Goal: Information Seeking & Learning: Check status

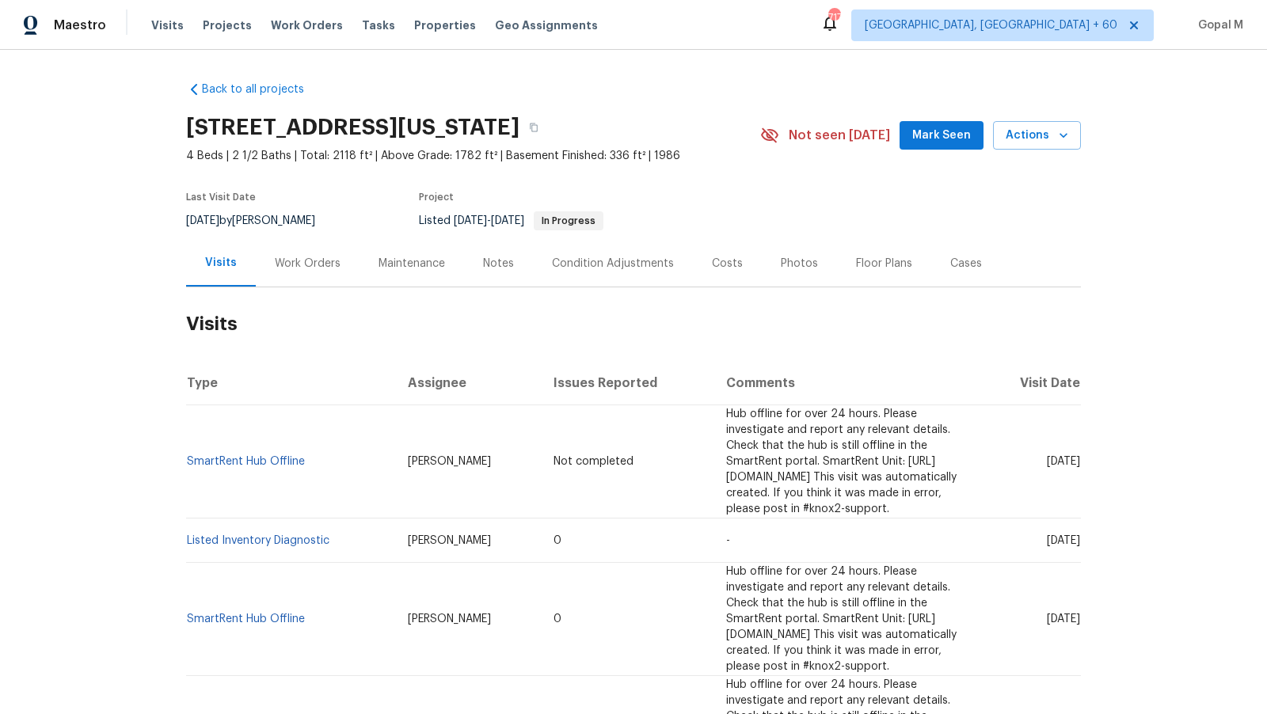
click at [308, 266] on div "Work Orders" at bounding box center [308, 264] width 66 height 16
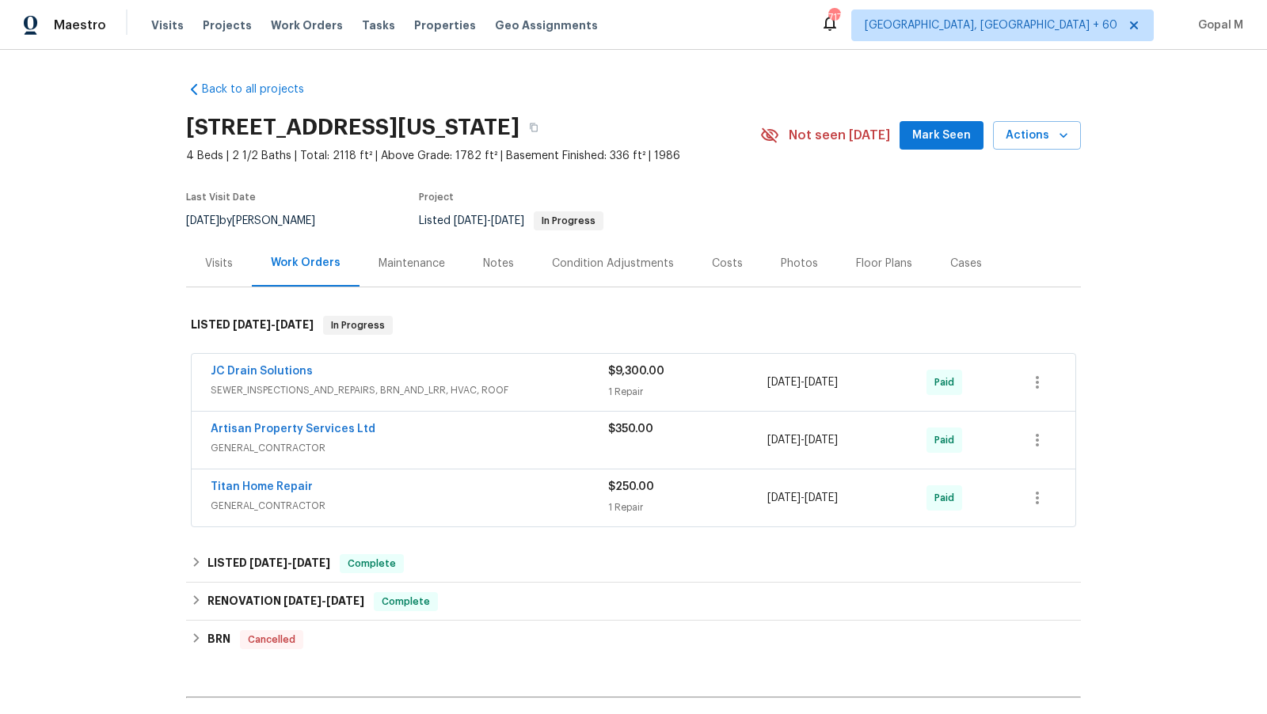
click at [718, 387] on div "1 Repair" at bounding box center [687, 392] width 159 height 16
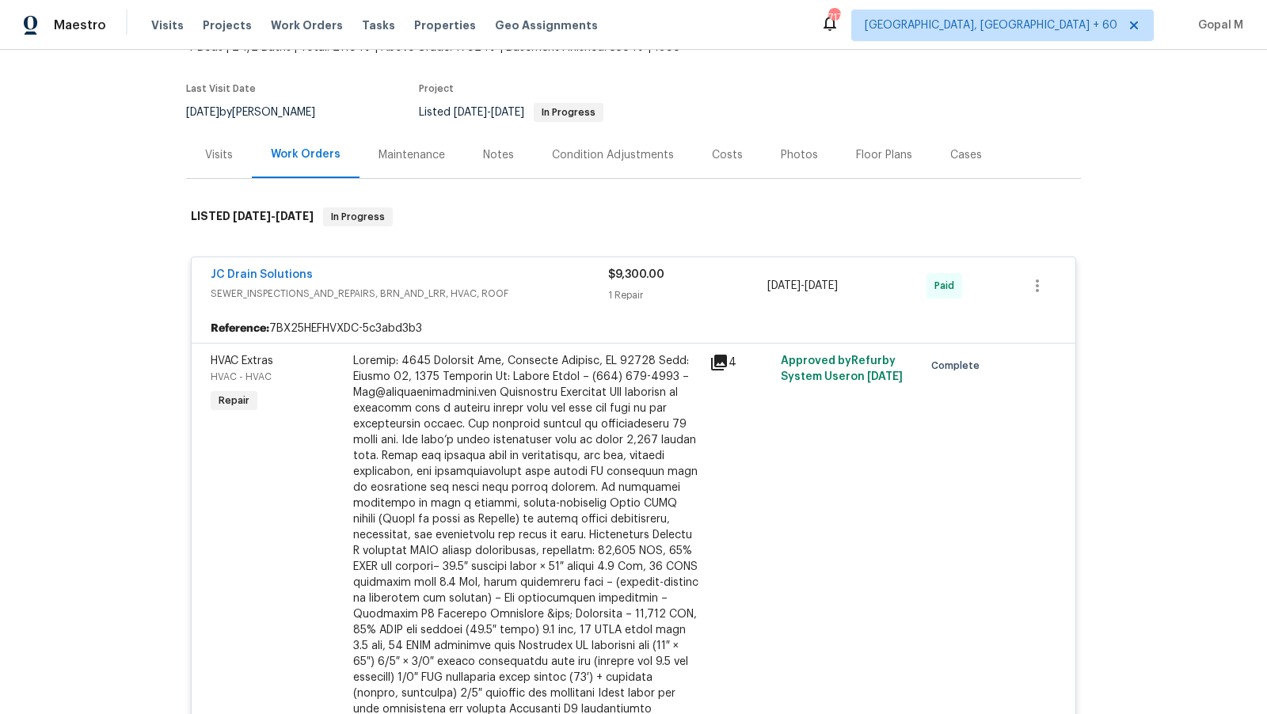
scroll to position [124, 0]
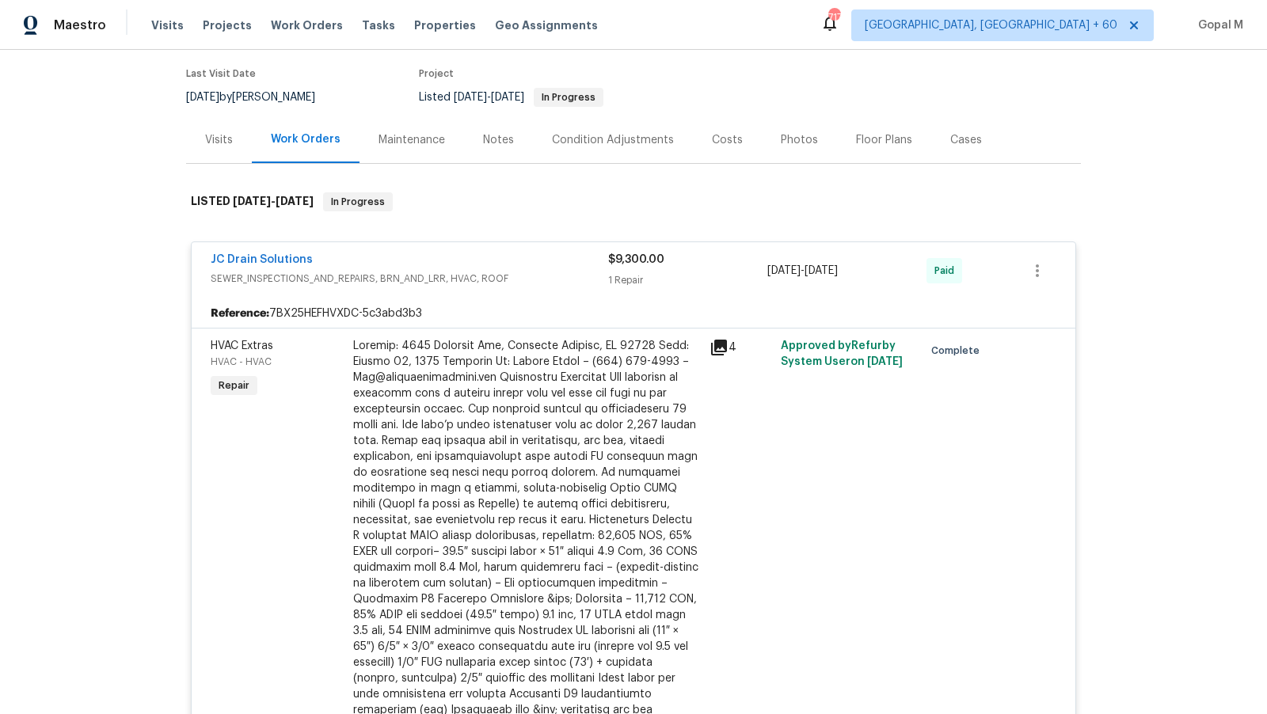
click at [715, 268] on div "$9,300.00 1 Repair" at bounding box center [687, 271] width 159 height 38
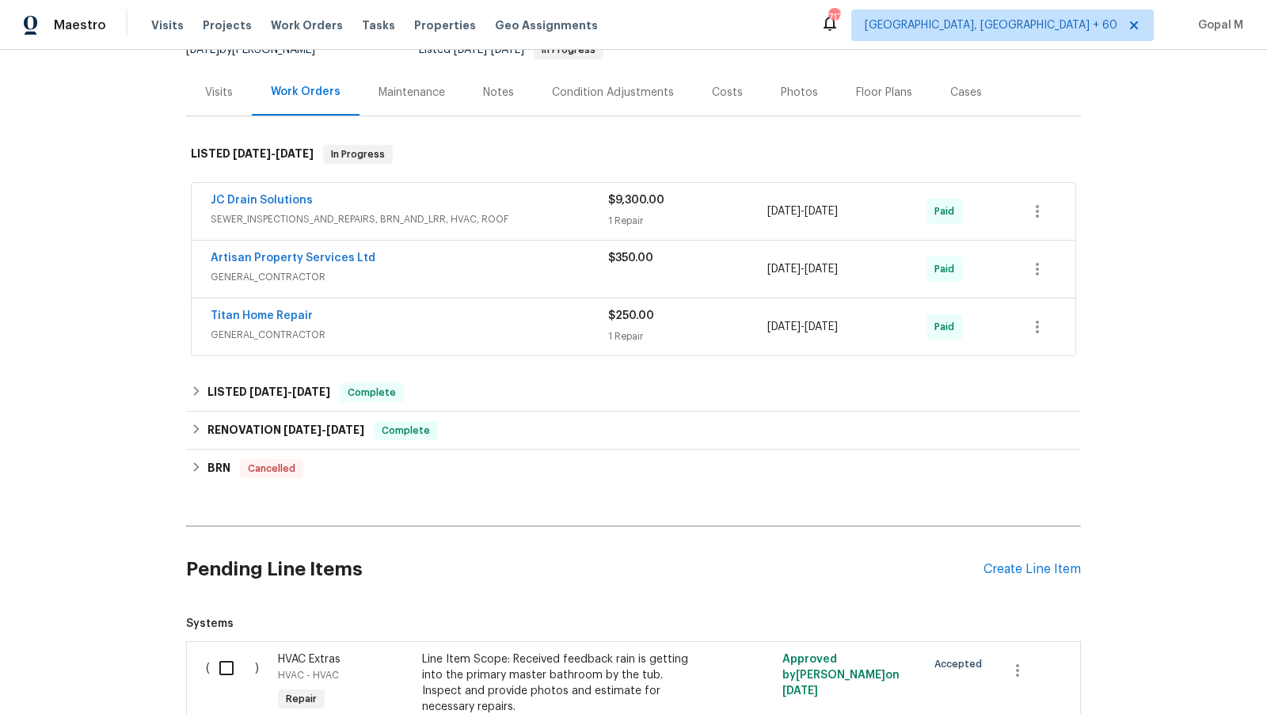
click at [715, 269] on div "$350.00" at bounding box center [687, 269] width 159 height 38
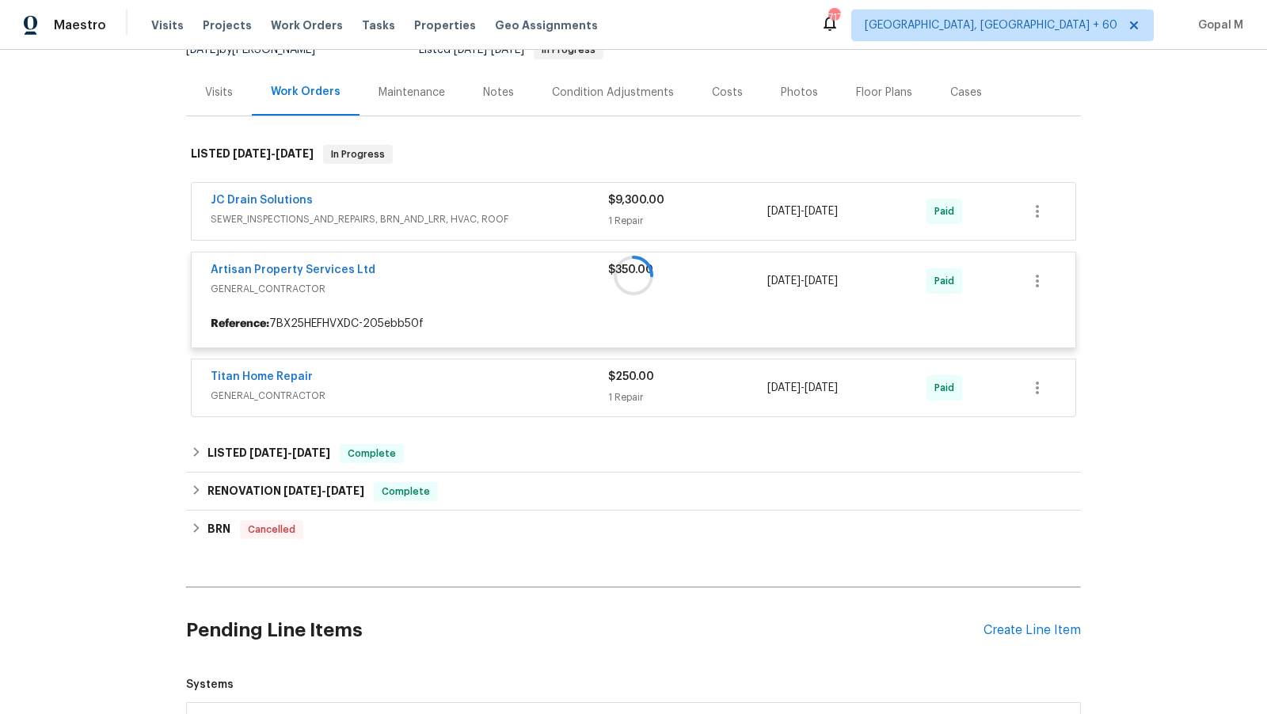
scroll to position [230, 0]
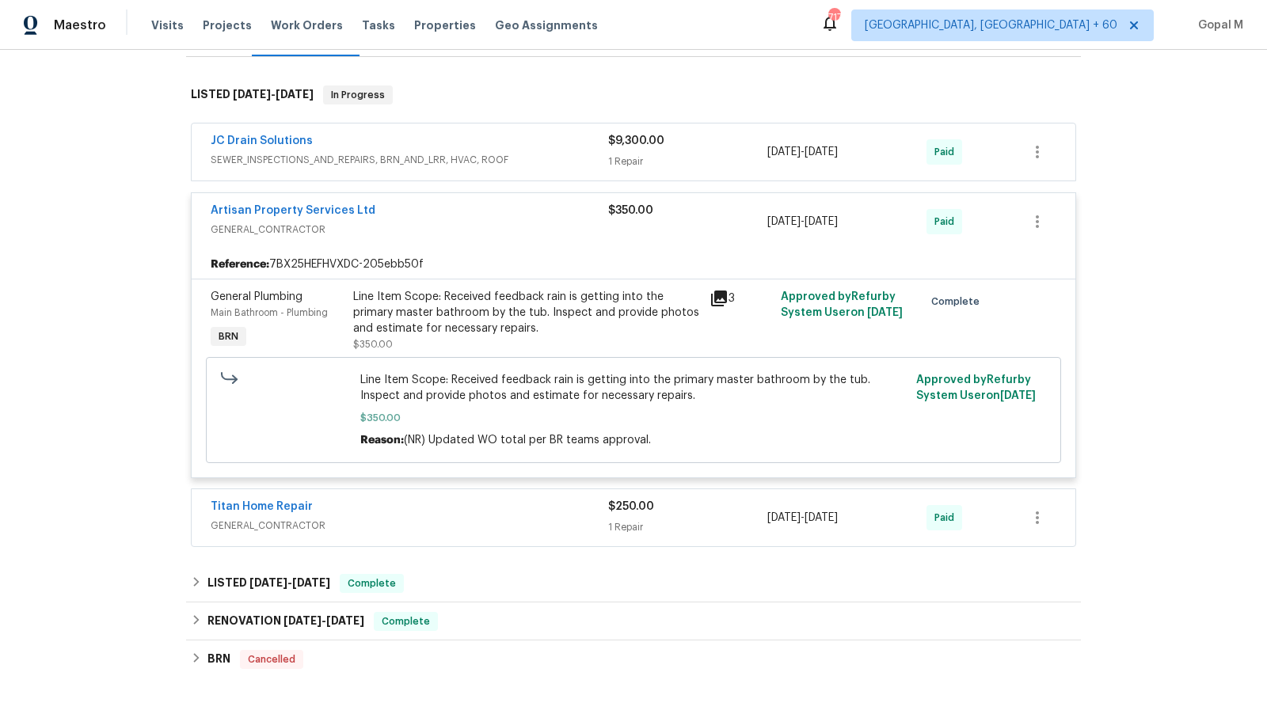
click at [716, 515] on div "$250.00 1 Repair" at bounding box center [687, 518] width 159 height 38
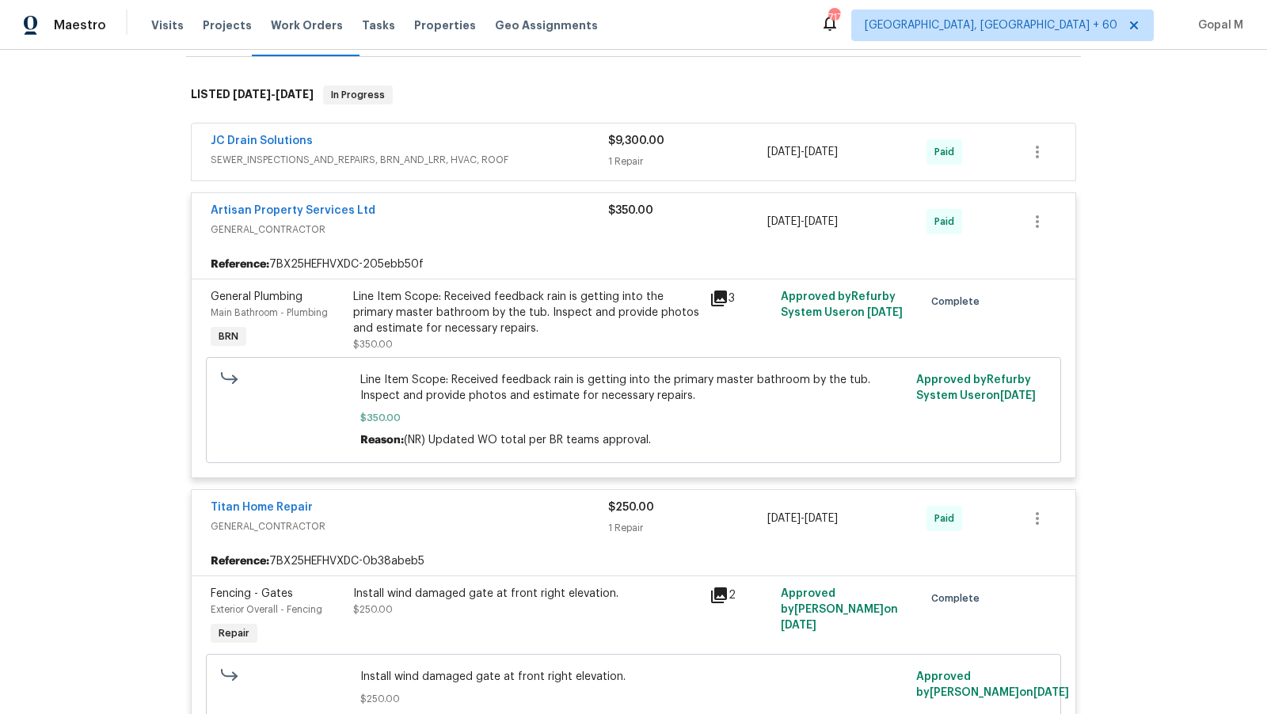
click at [725, 227] on div "$350.00" at bounding box center [687, 222] width 159 height 38
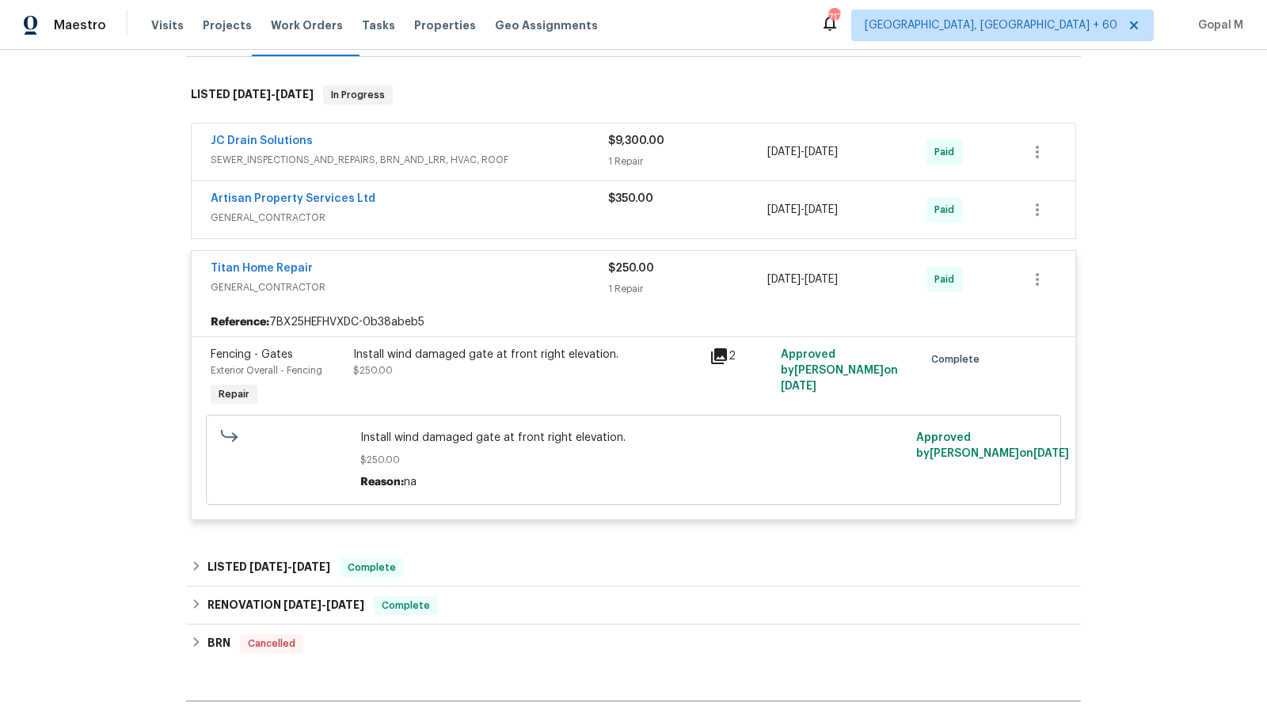
click at [727, 276] on div "$250.00 1 Repair" at bounding box center [687, 280] width 159 height 38
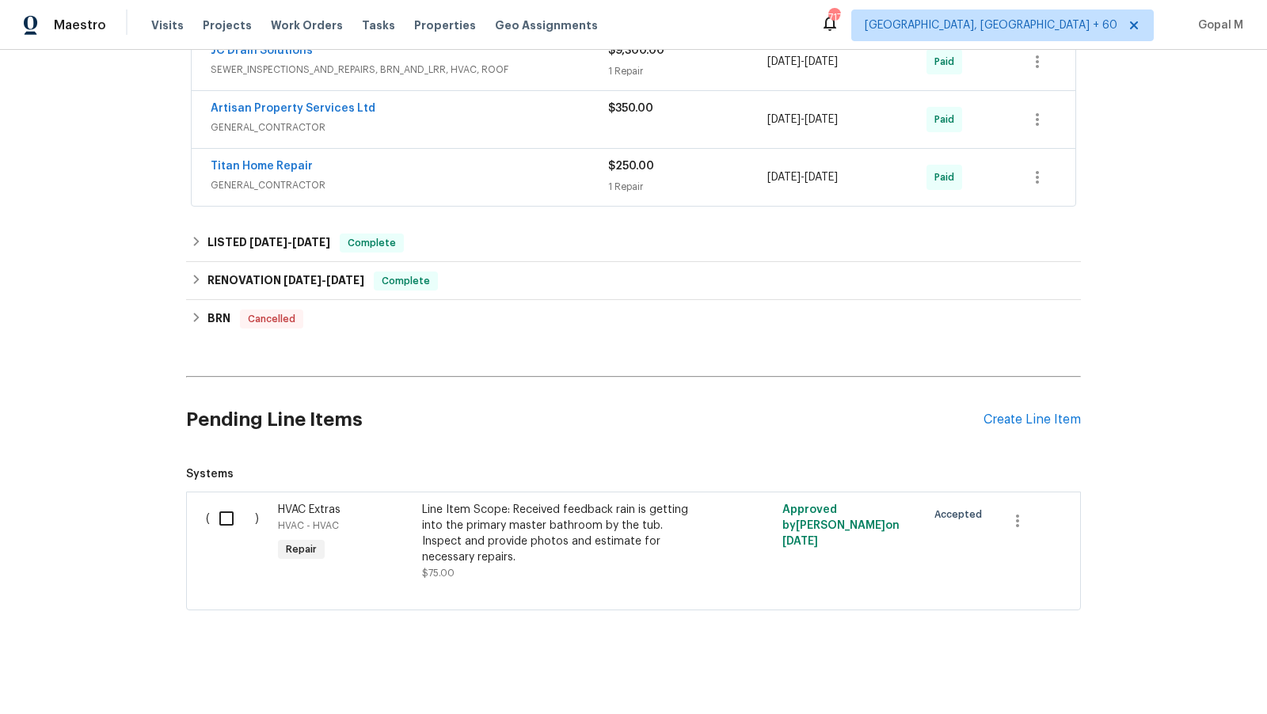
scroll to position [0, 0]
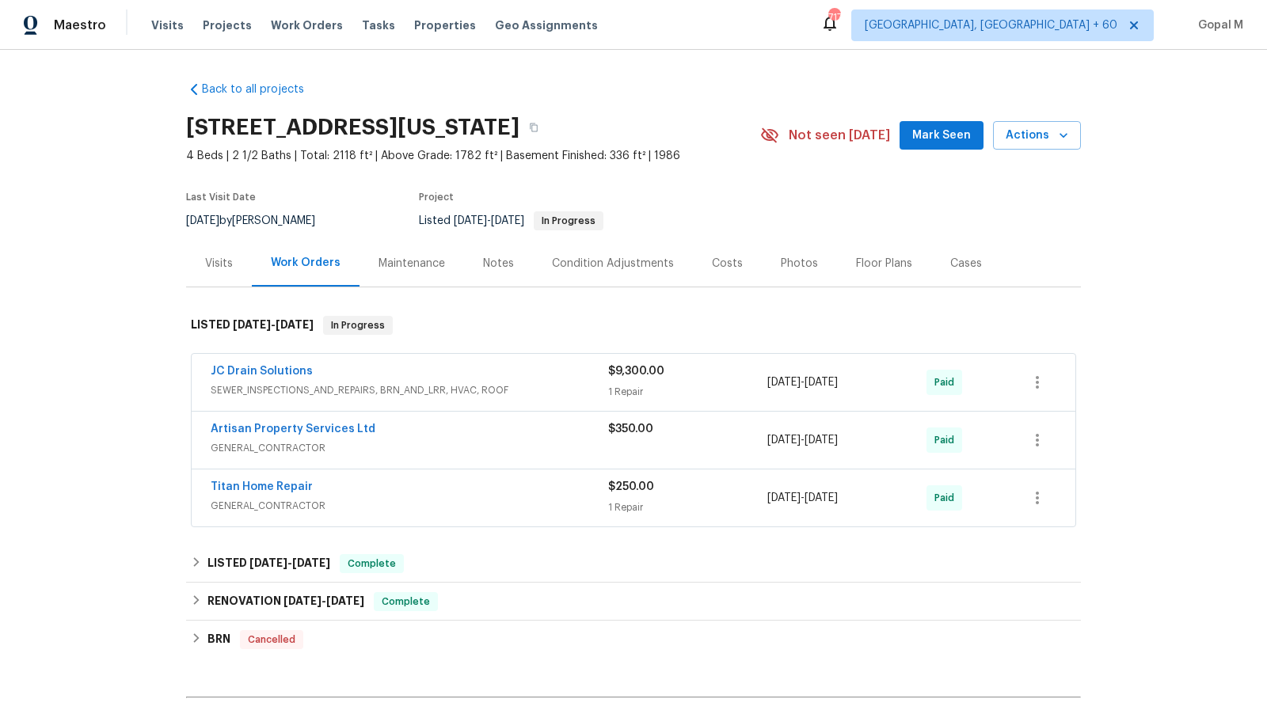
click at [219, 276] on div "Visits" at bounding box center [219, 263] width 66 height 47
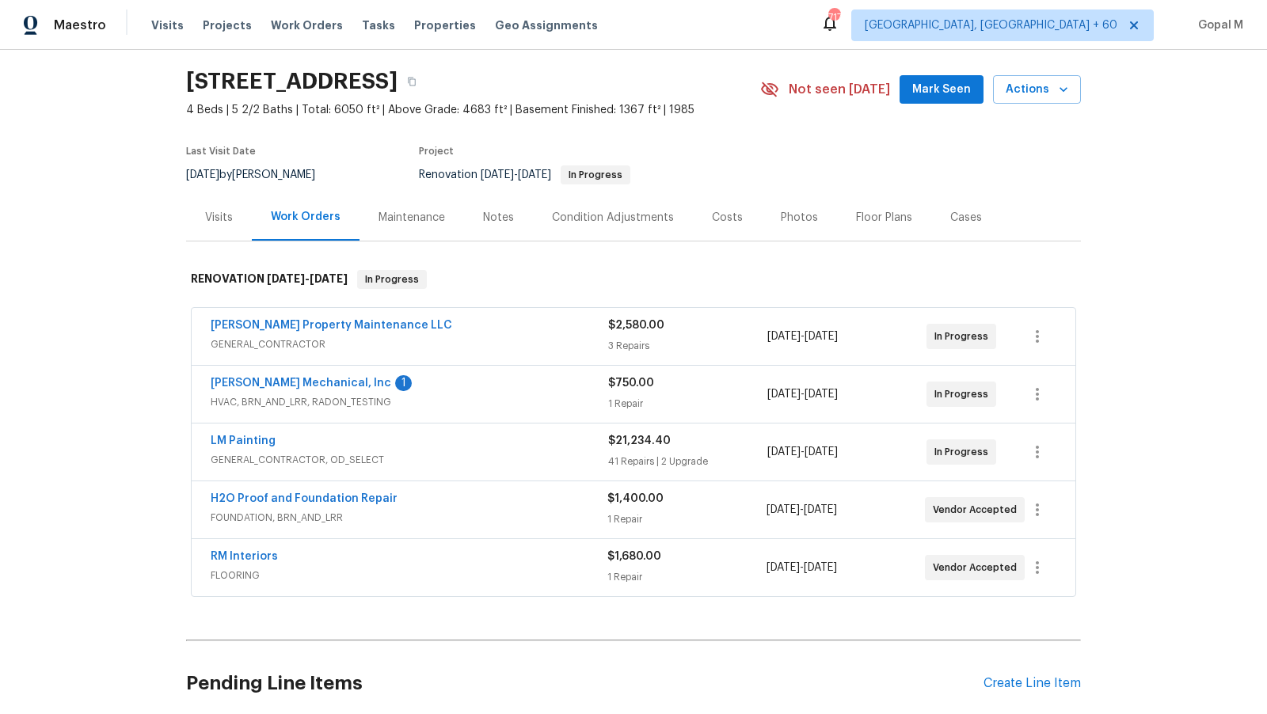
scroll to position [51, 0]
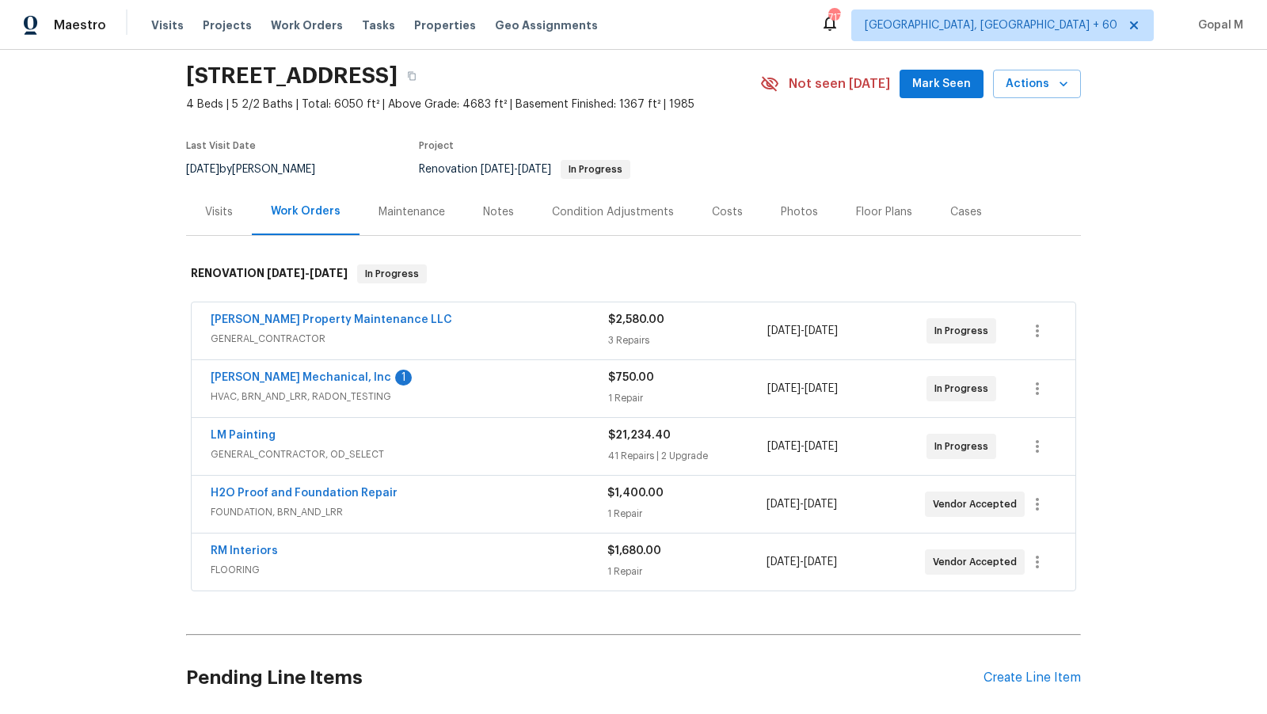
click at [466, 336] on span "GENERAL_CONTRACTOR" at bounding box center [410, 339] width 398 height 16
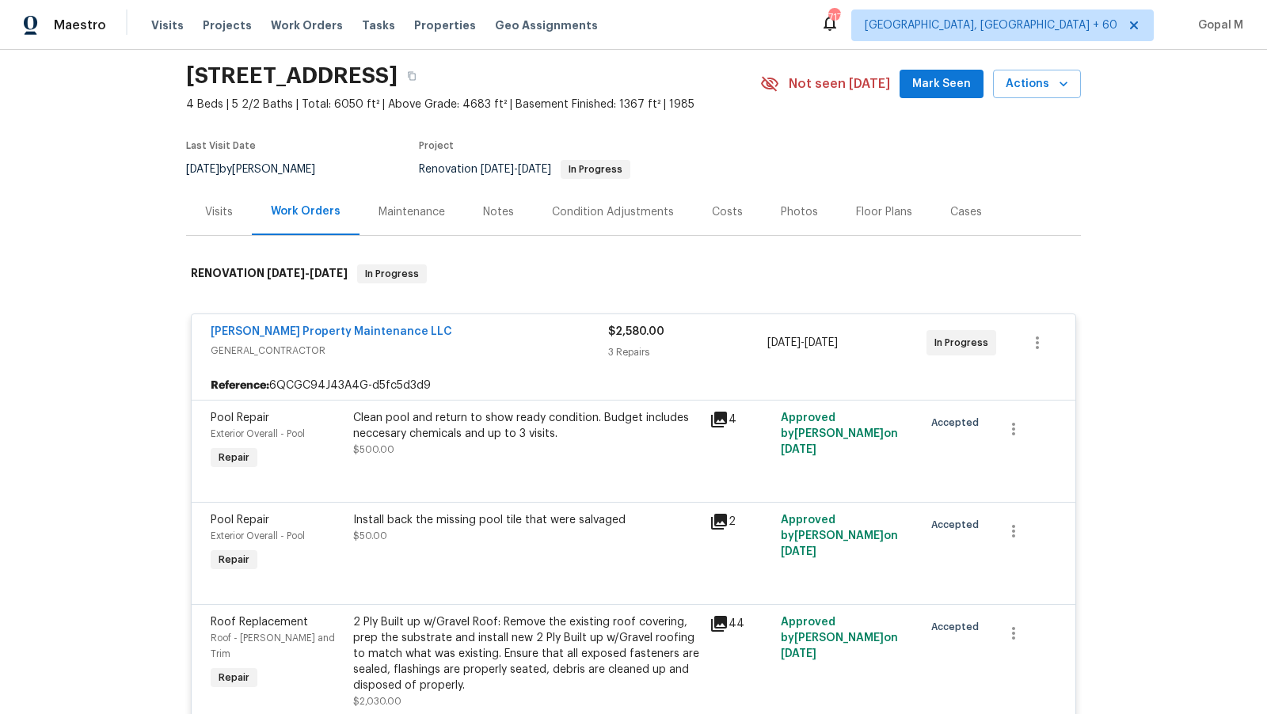
scroll to position [79, 0]
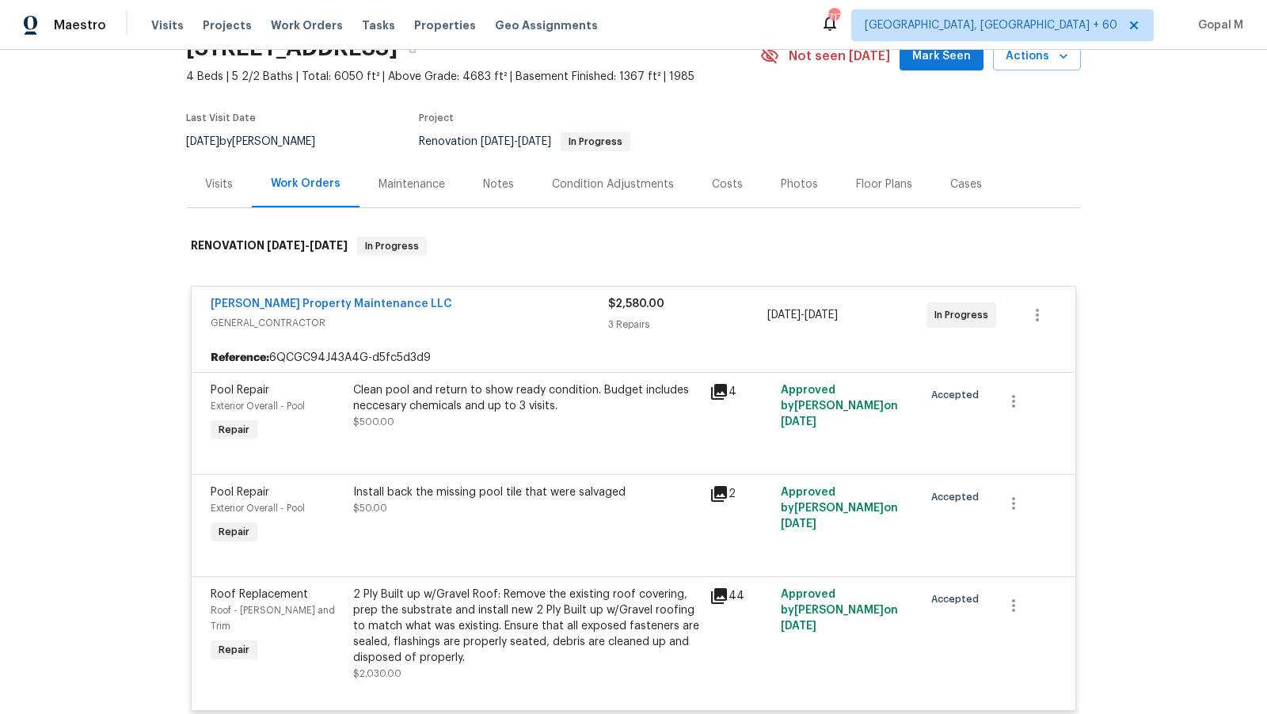
click at [509, 417] on div "Clean pool and return to show ready condition. Budget includes neccesary chemic…" at bounding box center [526, 407] width 347 height 48
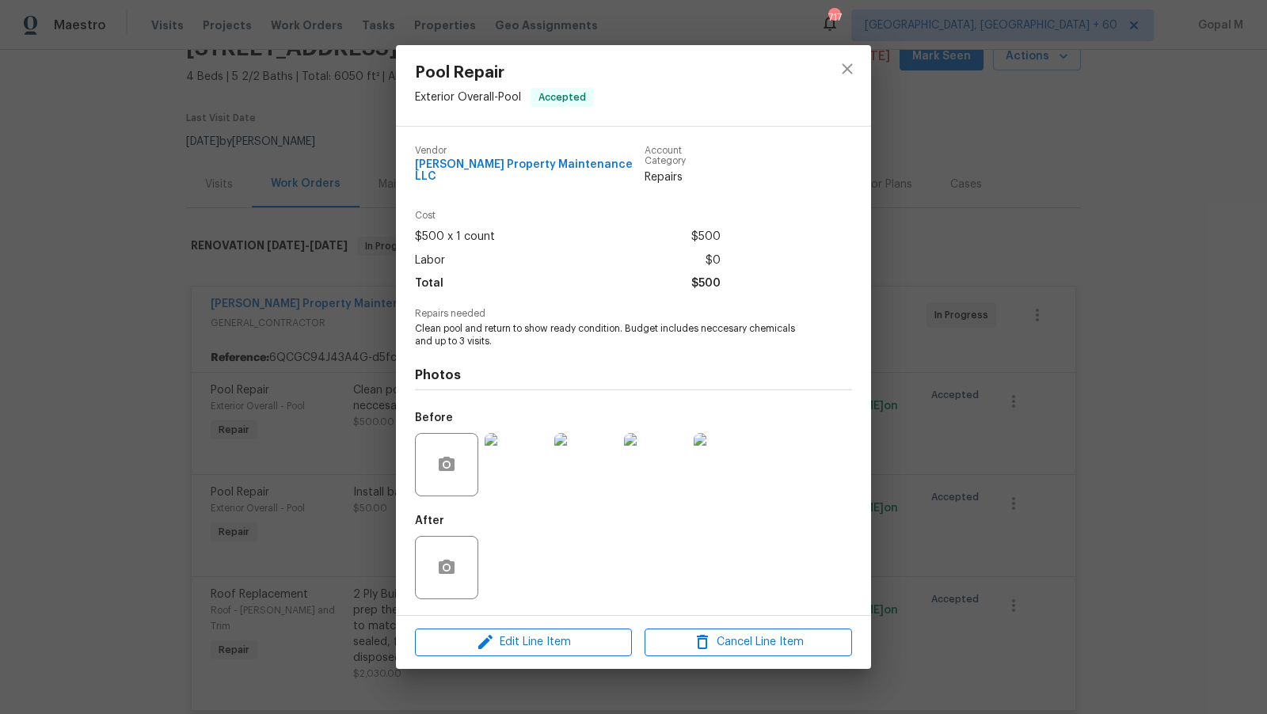
click at [718, 459] on img at bounding box center [725, 464] width 63 height 63
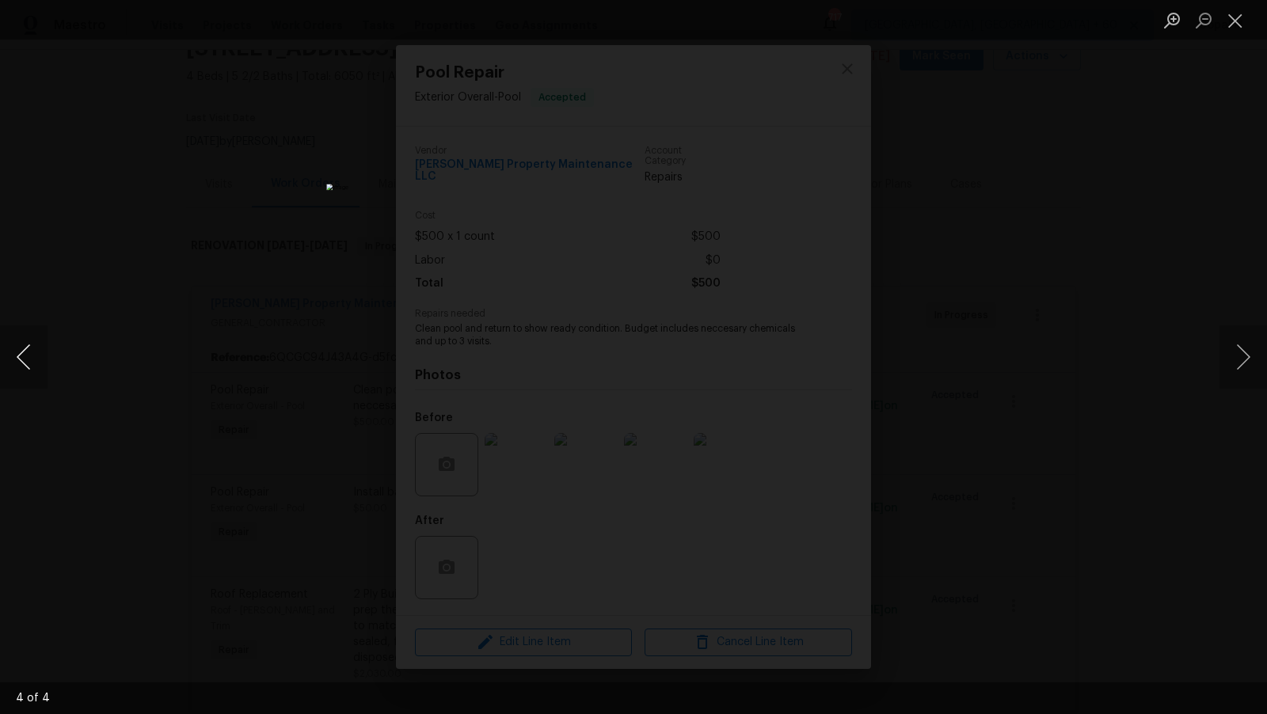
click at [21, 349] on button "Previous image" at bounding box center [24, 357] width 48 height 63
click at [1233, 15] on button "Close lightbox" at bounding box center [1236, 20] width 32 height 28
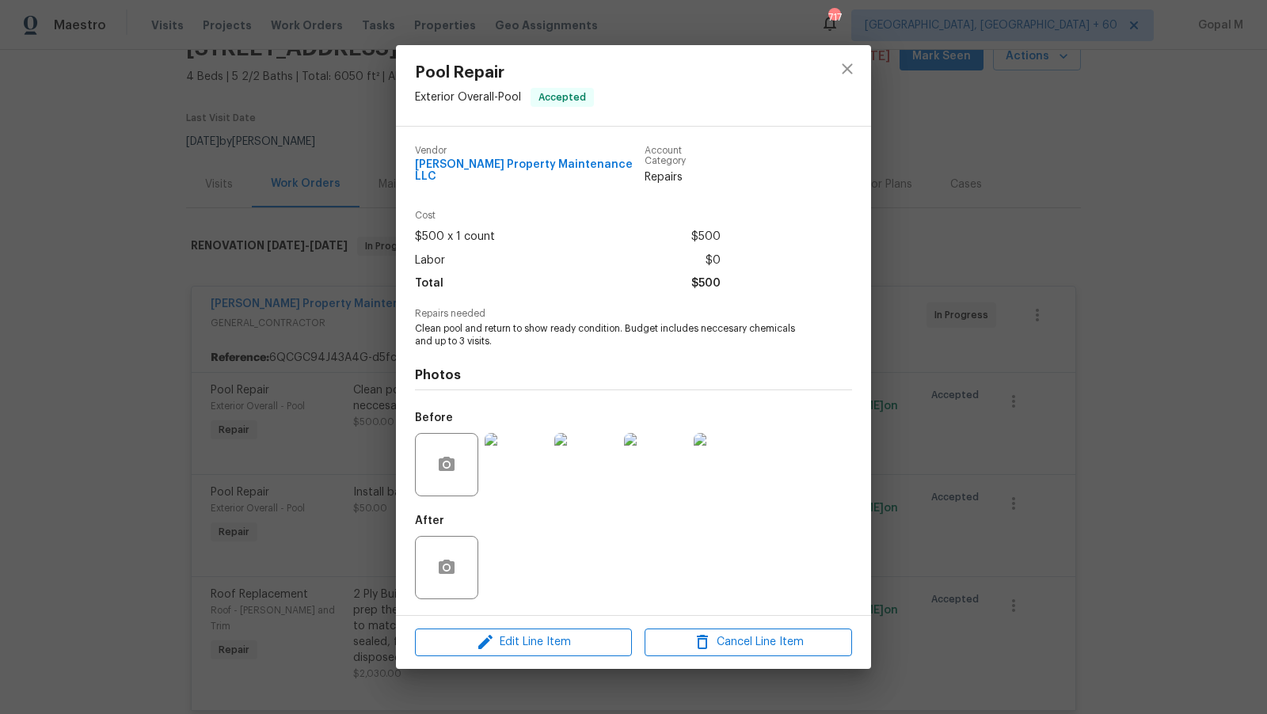
click at [994, 406] on div "Pool Repair Exterior Overall - Pool Accepted Vendor Glen Property Maintenance L…" at bounding box center [633, 357] width 1267 height 714
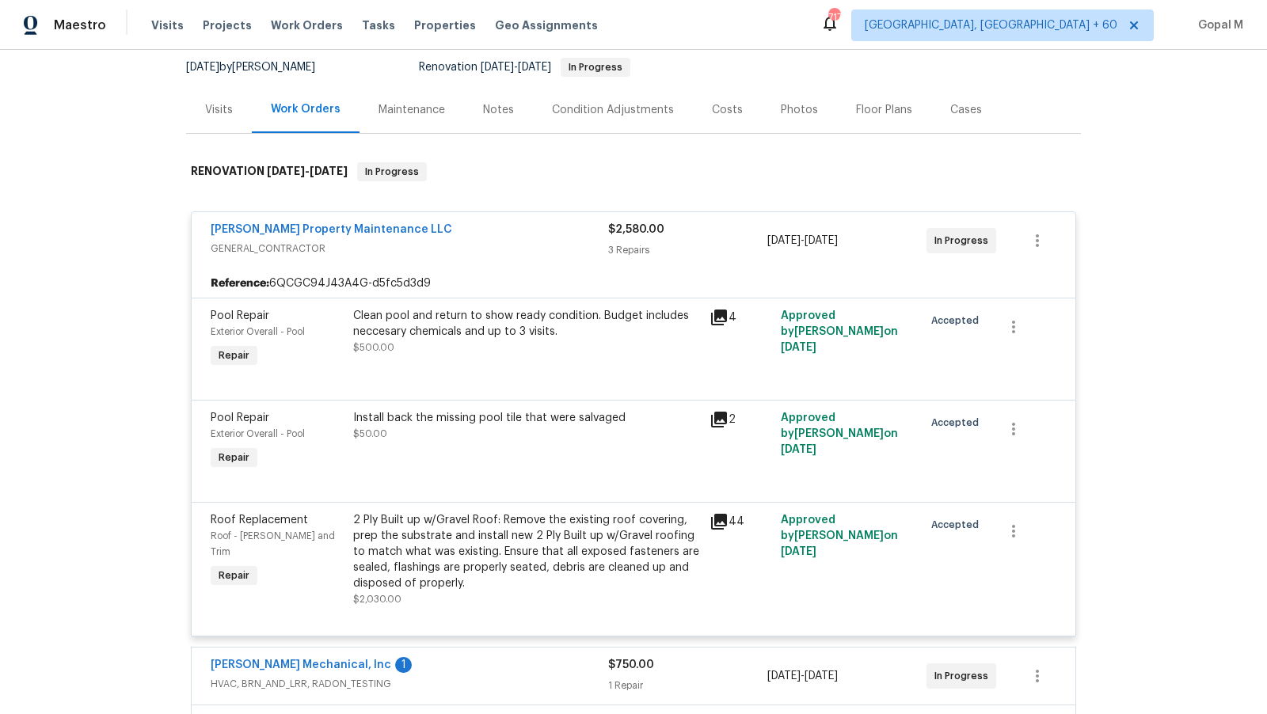
scroll to position [156, 0]
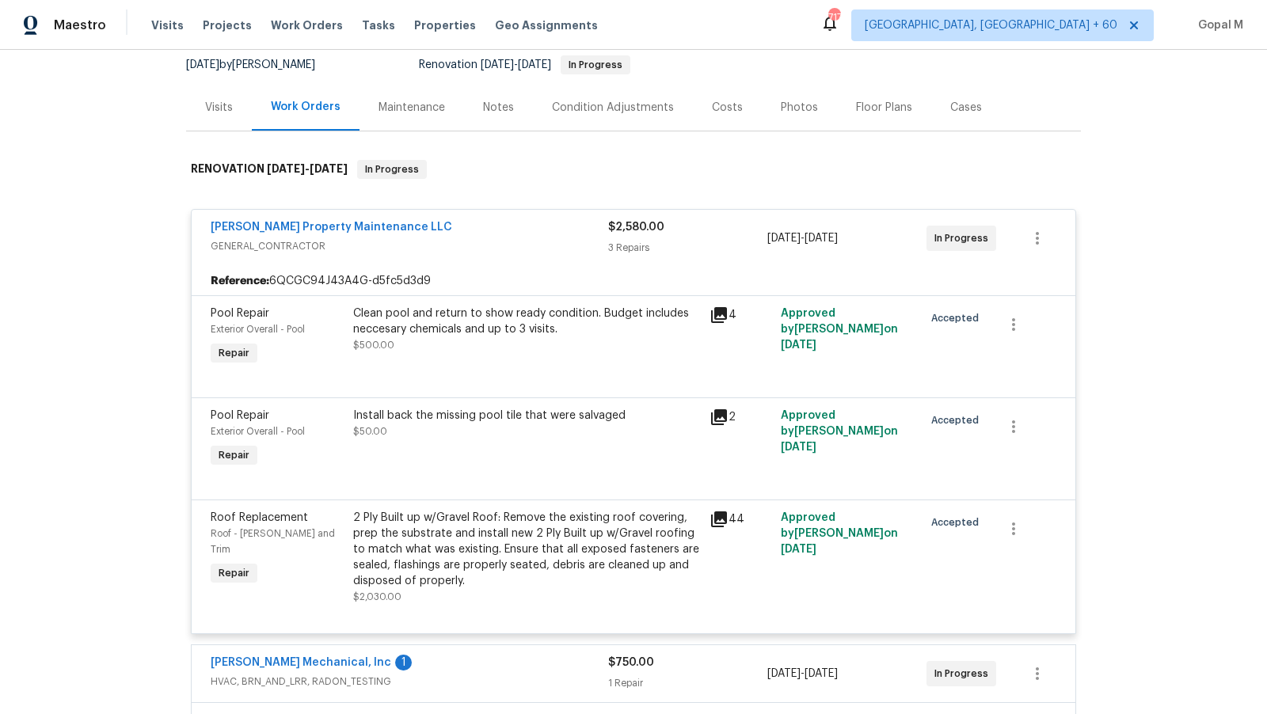
click at [525, 426] on div "Install back the missing pool tile that were salvaged $50.00" at bounding box center [526, 424] width 347 height 32
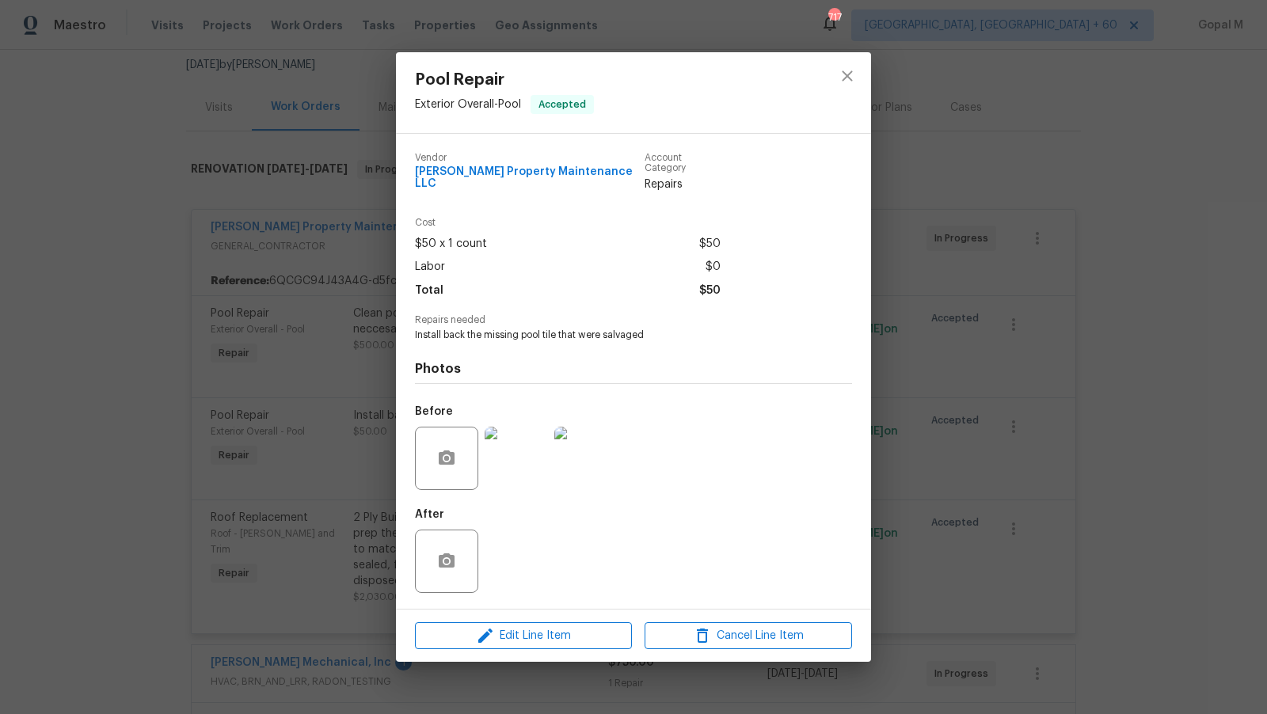
click at [276, 453] on div "Pool Repair Exterior Overall - Pool Accepted Vendor Glen Property Maintenance L…" at bounding box center [633, 357] width 1267 height 714
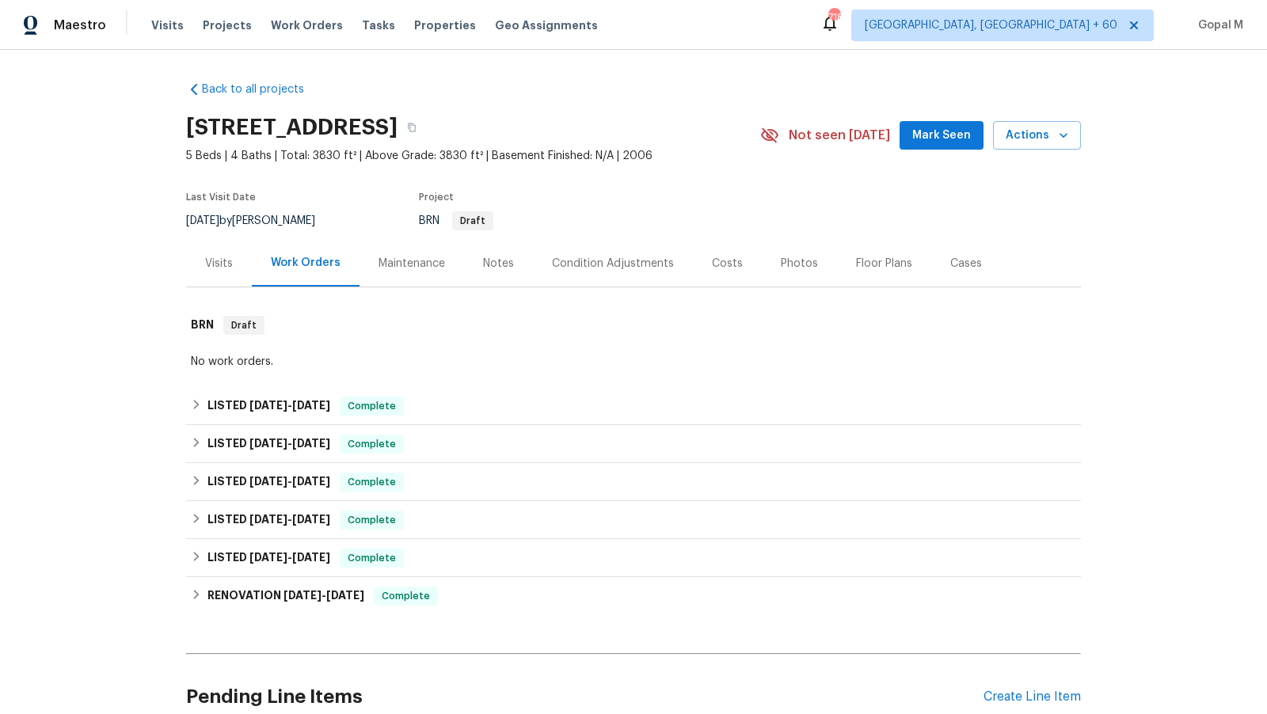
click at [205, 268] on div "Visits" at bounding box center [219, 264] width 28 height 16
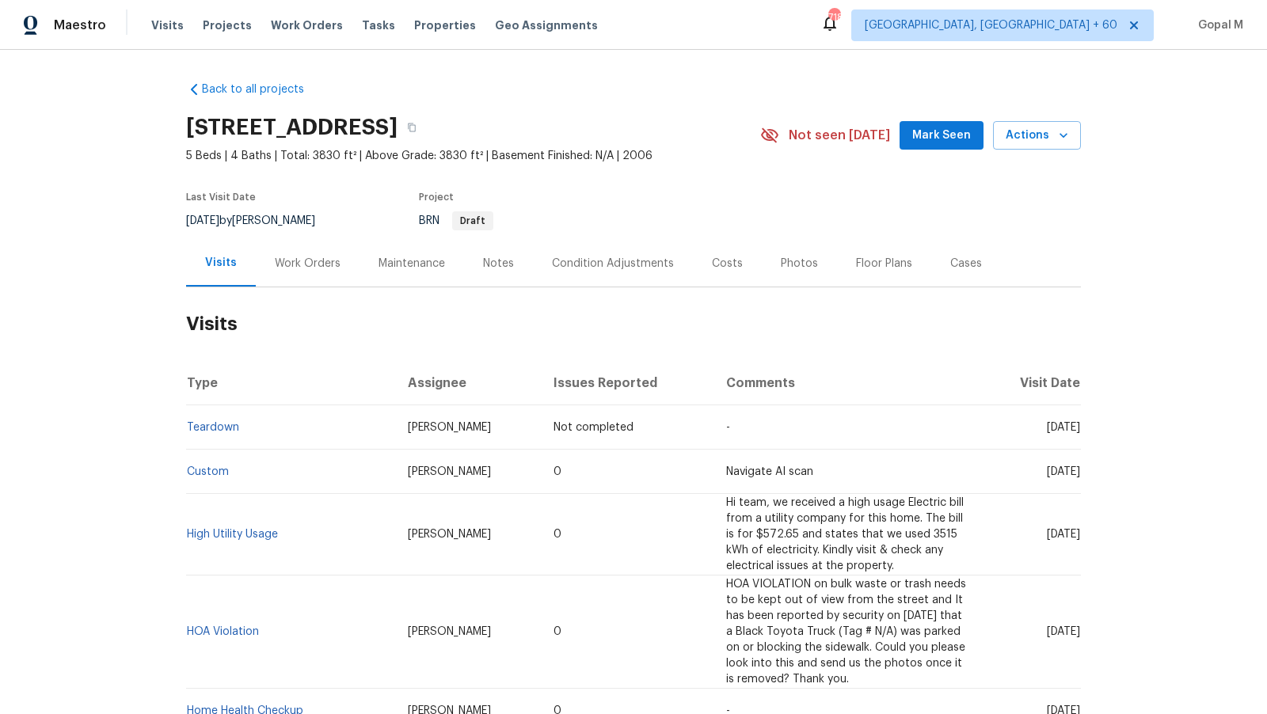
click at [285, 265] on div "Work Orders" at bounding box center [308, 264] width 66 height 16
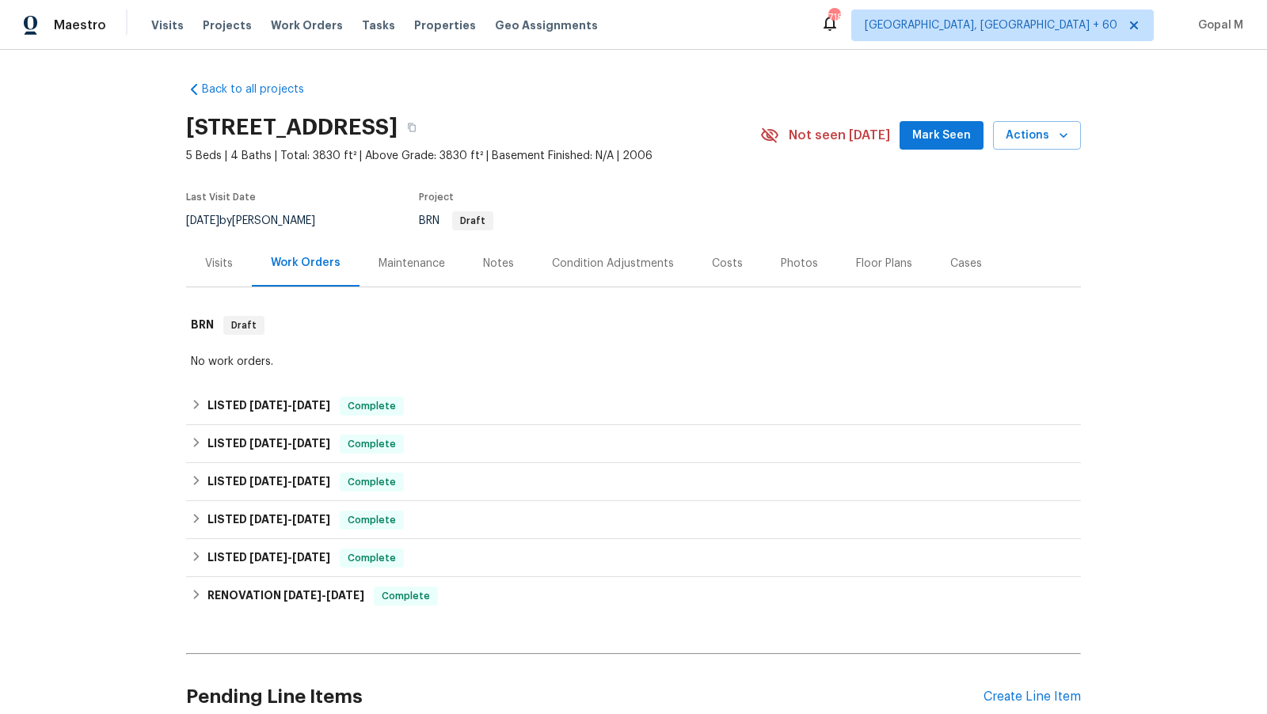
click at [187, 275] on div "Visits" at bounding box center [219, 263] width 66 height 47
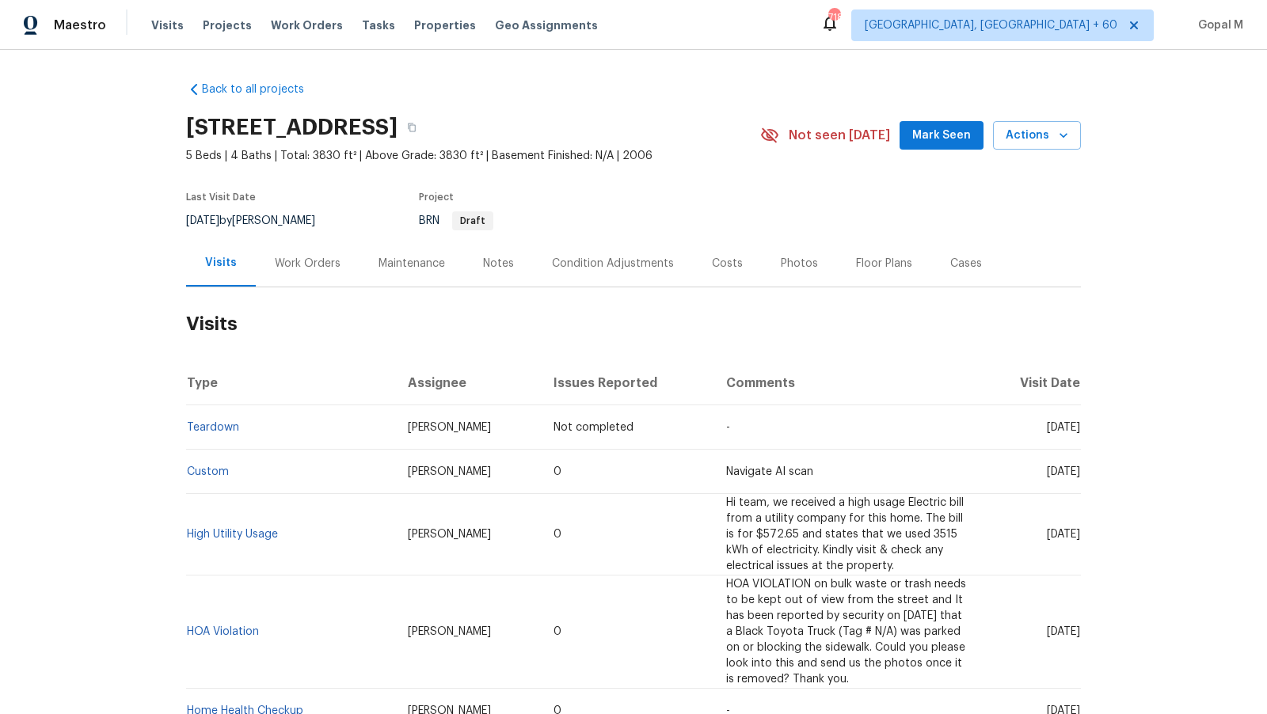
click at [264, 261] on div "Work Orders" at bounding box center [308, 263] width 104 height 47
